Goal: Transaction & Acquisition: Purchase product/service

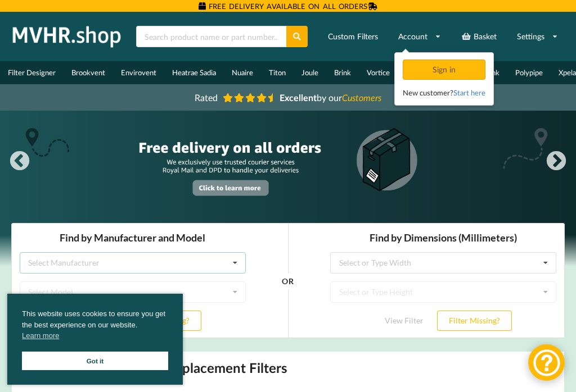
click at [234, 265] on icon at bounding box center [235, 262] width 17 height 21
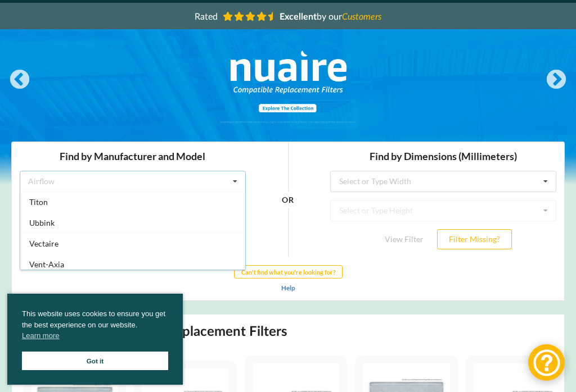
scroll to position [250, 0]
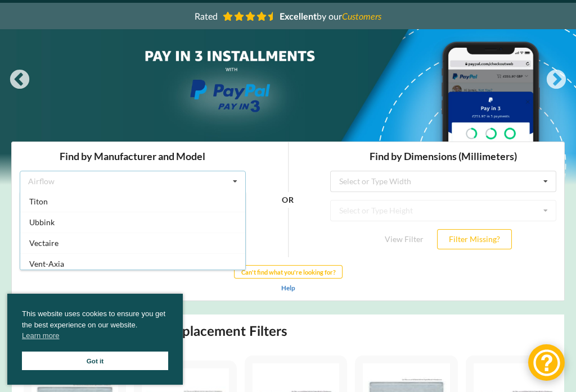
click at [52, 245] on span "Vectaire" at bounding box center [43, 243] width 29 height 10
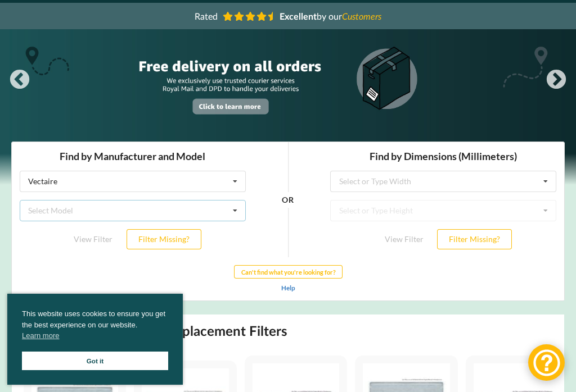
click at [237, 211] on icon at bounding box center [235, 210] width 17 height 21
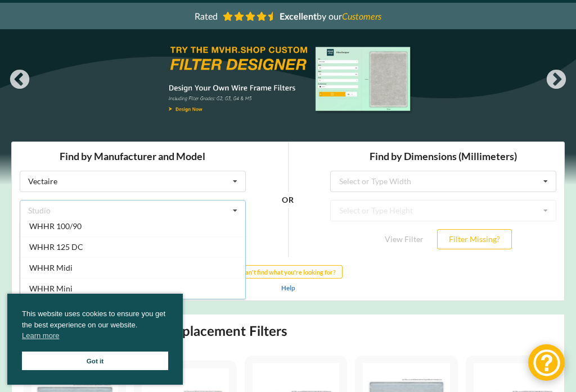
scroll to position [26, 0]
click at [71, 268] on span "WHHR Midi" at bounding box center [50, 268] width 43 height 10
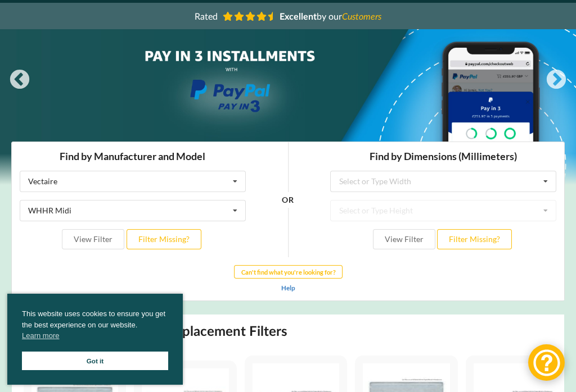
click at [93, 243] on button "View Filter" at bounding box center [93, 239] width 62 height 20
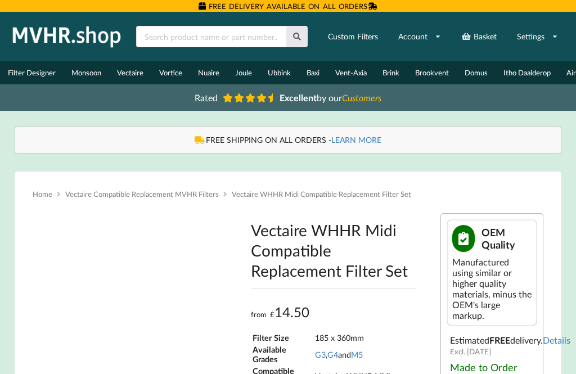
type input "**********"
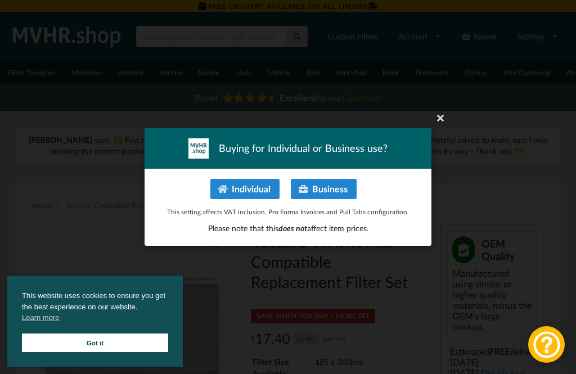
click at [441, 117] on icon at bounding box center [440, 117] width 18 height 18
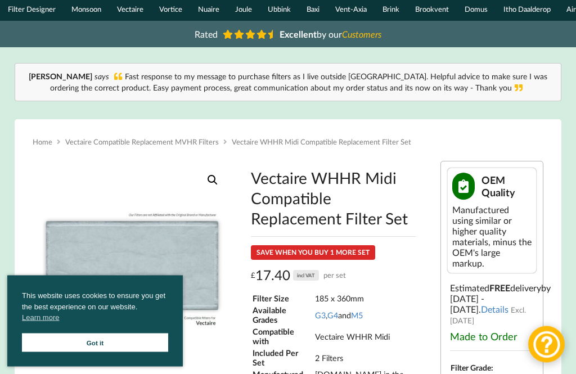
scroll to position [64, 0]
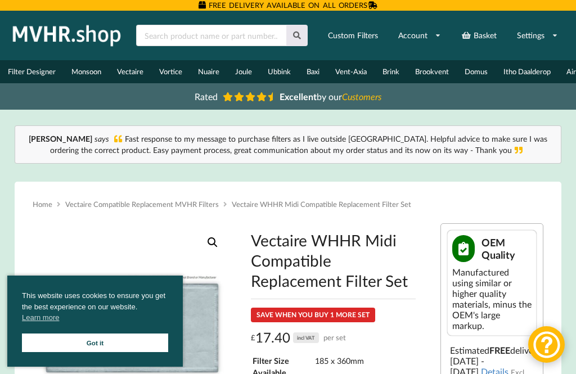
scroll to position [0, 0]
